Goal: Information Seeking & Learning: Check status

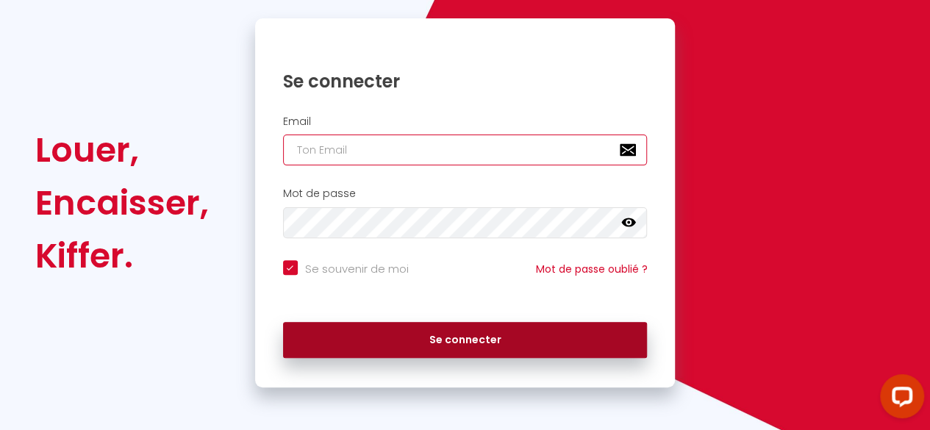
type input "[EMAIL_ADDRESS][DOMAIN_NAME]"
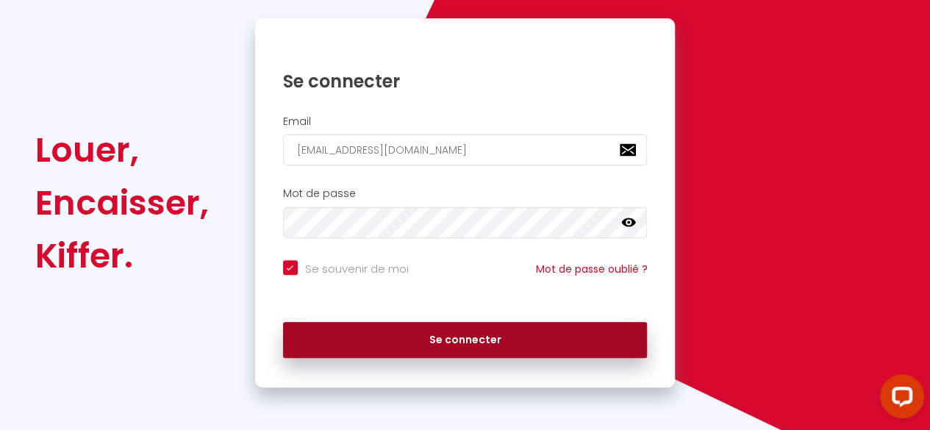
click at [499, 346] on button "Se connecter" at bounding box center [465, 340] width 365 height 37
checkbox input "true"
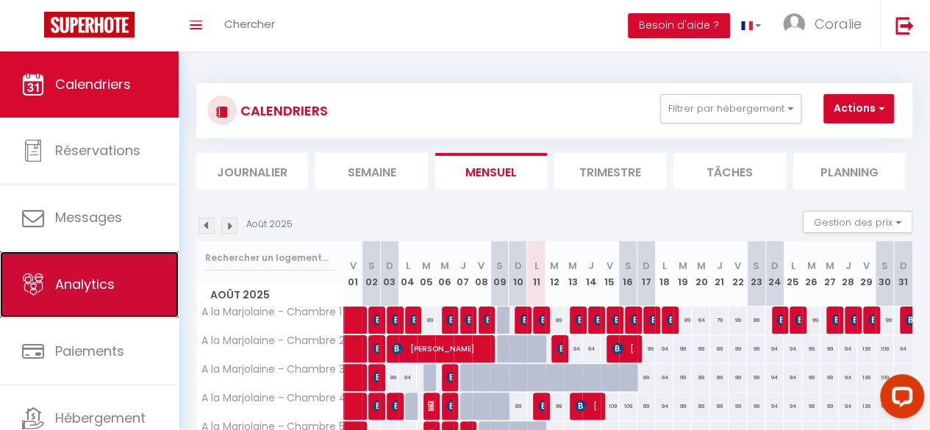
click at [71, 283] on span "Analytics" at bounding box center [85, 284] width 60 height 18
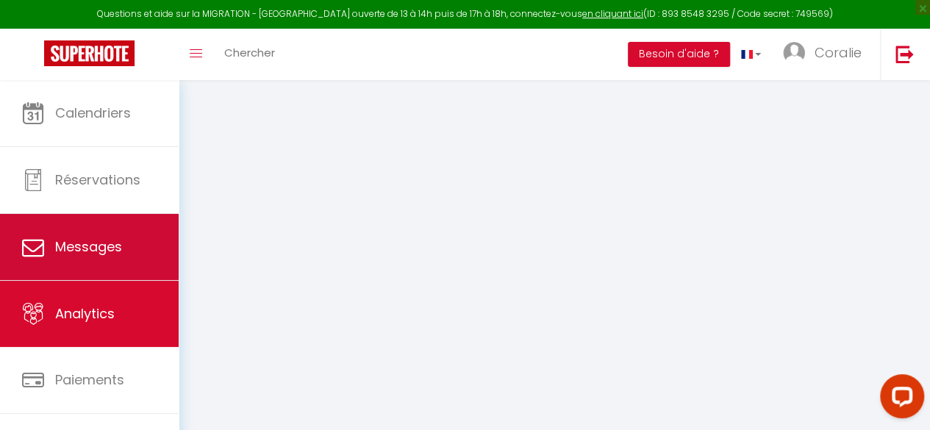
select select "2025"
select select "8"
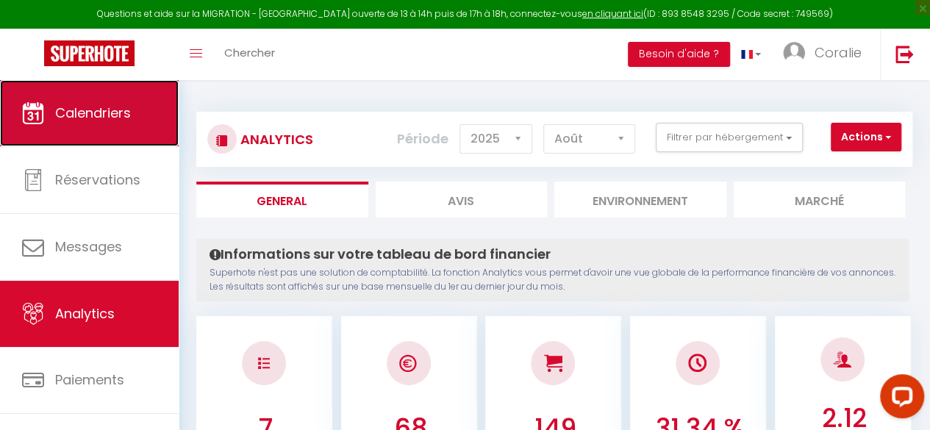
click at [126, 115] on span "Calendriers" at bounding box center [93, 113] width 76 height 18
